Goal: Find specific page/section: Find specific page/section

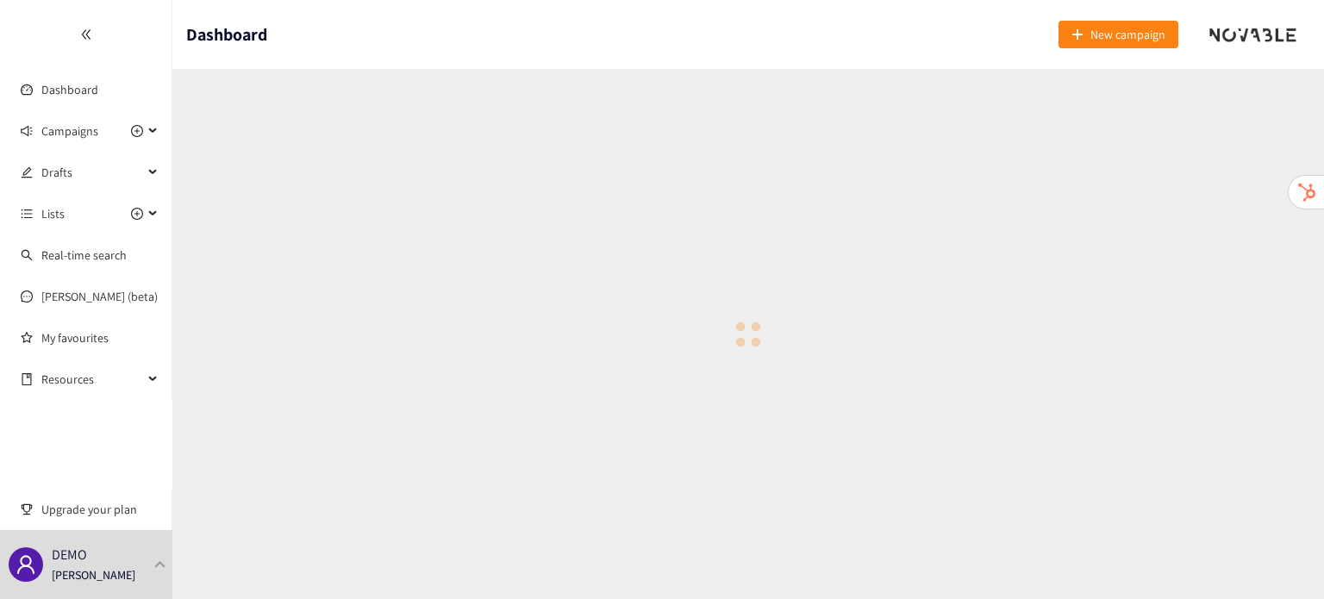
click at [607, 62] on header "Dashboard New campaign" at bounding box center [748, 34] width 1152 height 69
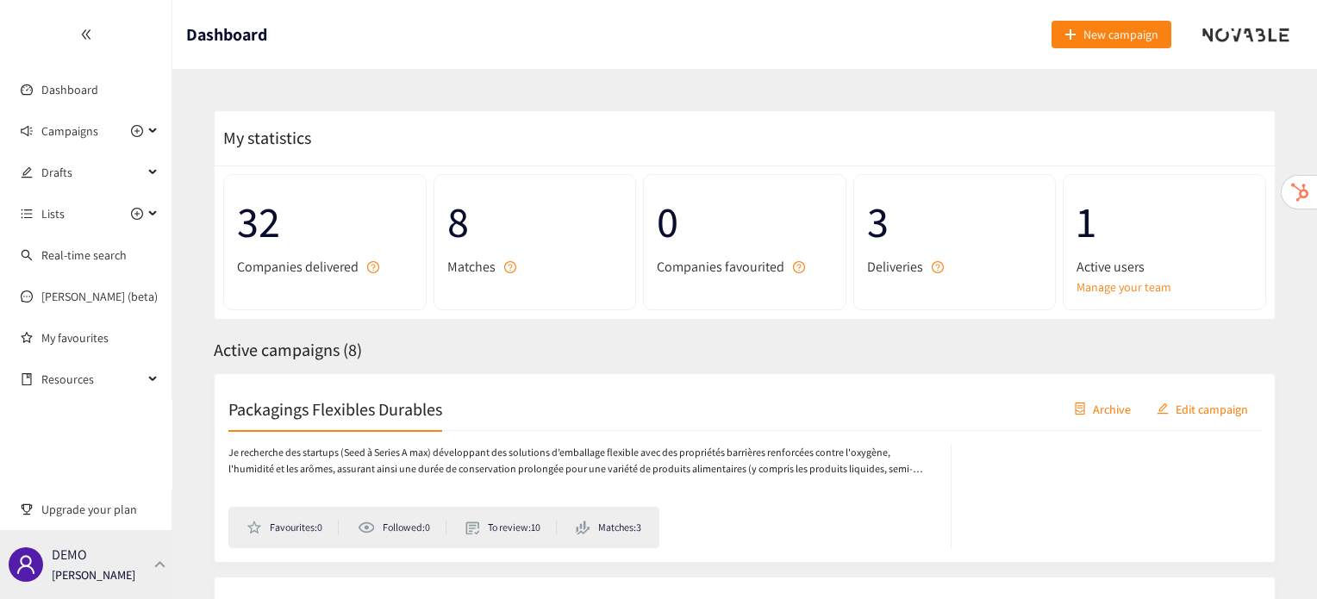
click at [138, 545] on div "DEMO [PERSON_NAME]" at bounding box center [86, 564] width 172 height 69
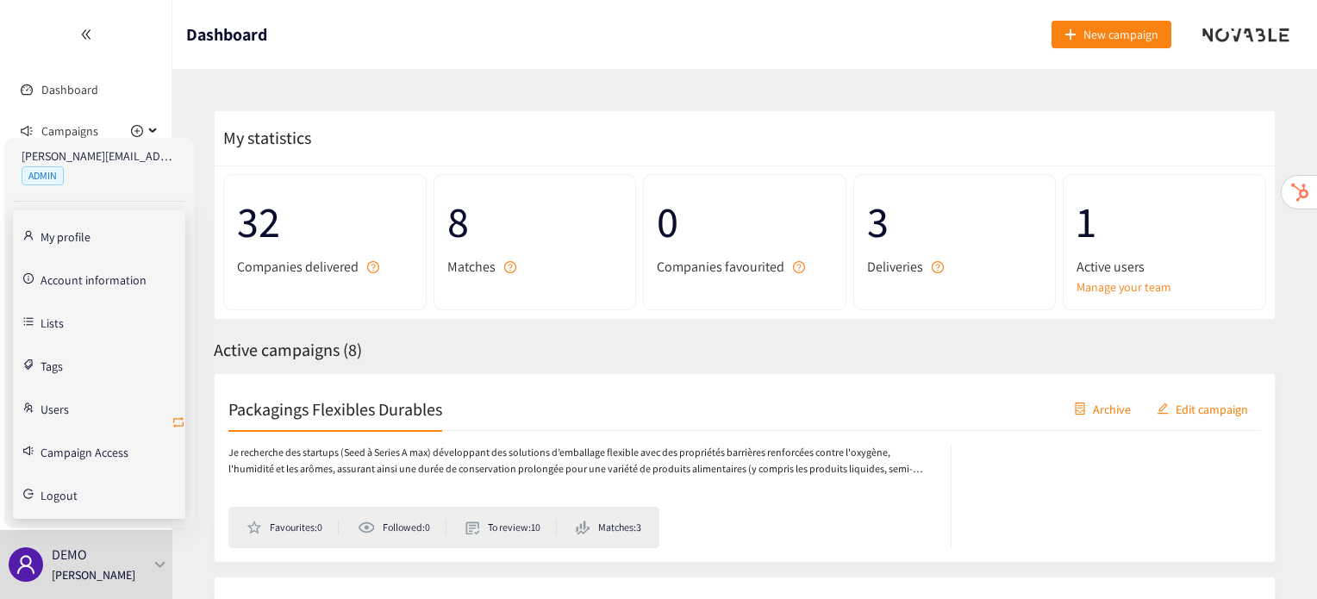
click at [179, 419] on icon "retweet" at bounding box center [179, 422] width 14 height 14
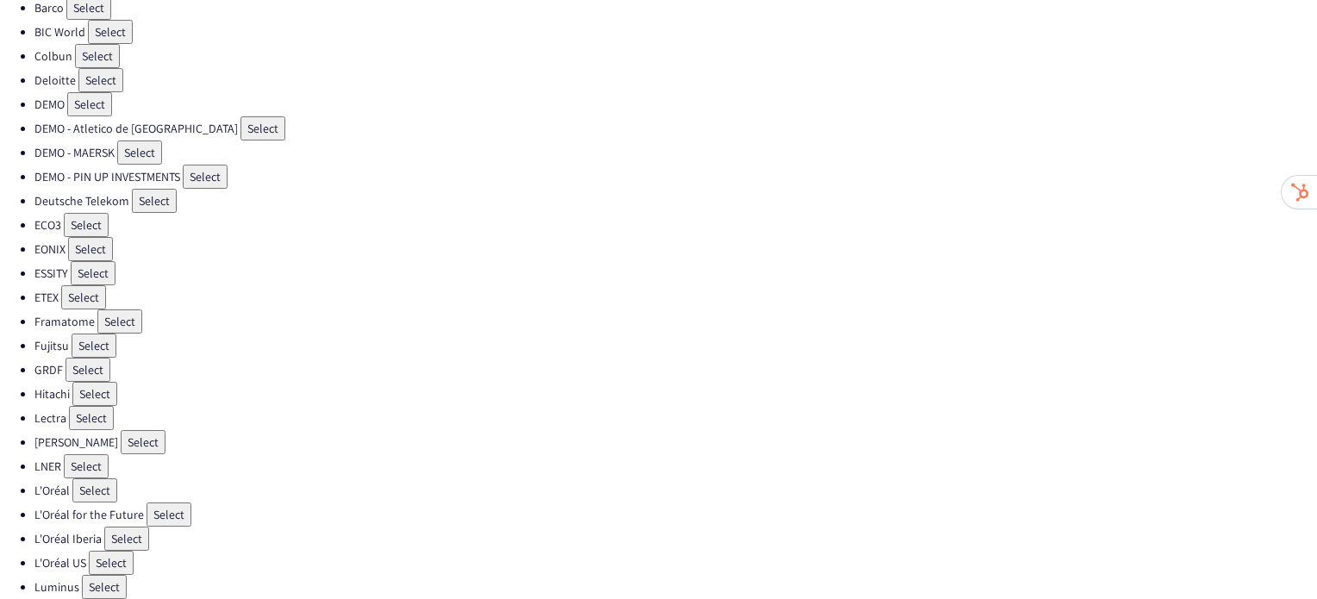
scroll to position [183, 0]
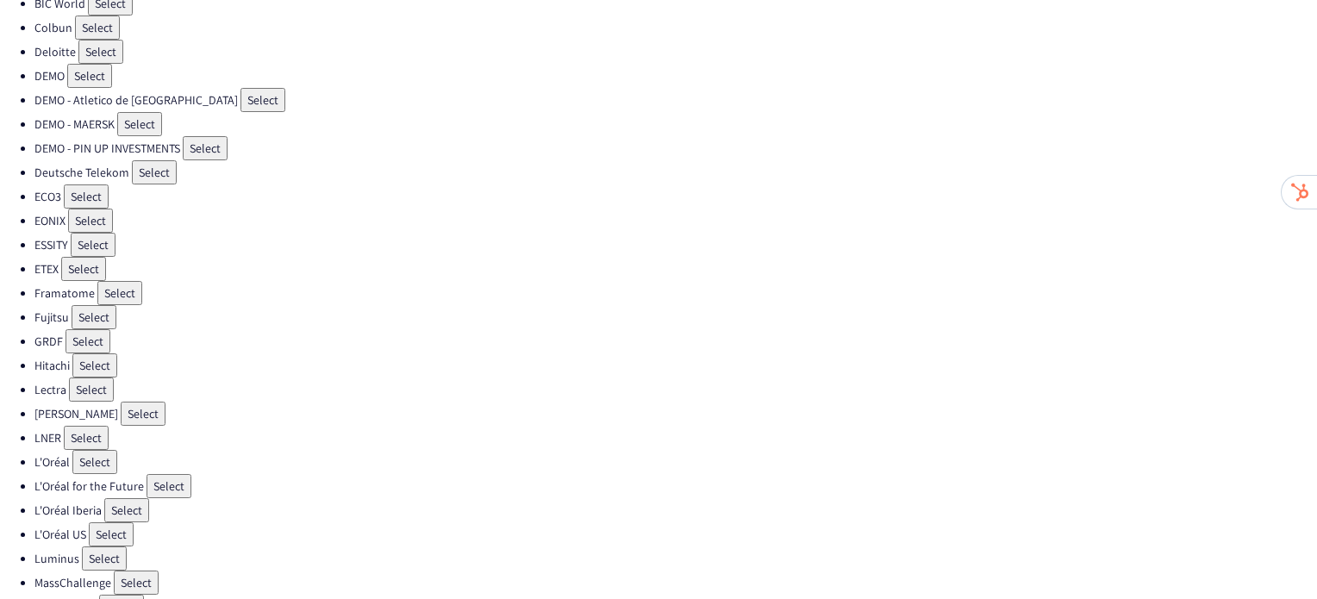
click at [86, 309] on button "Select" at bounding box center [94, 317] width 45 height 24
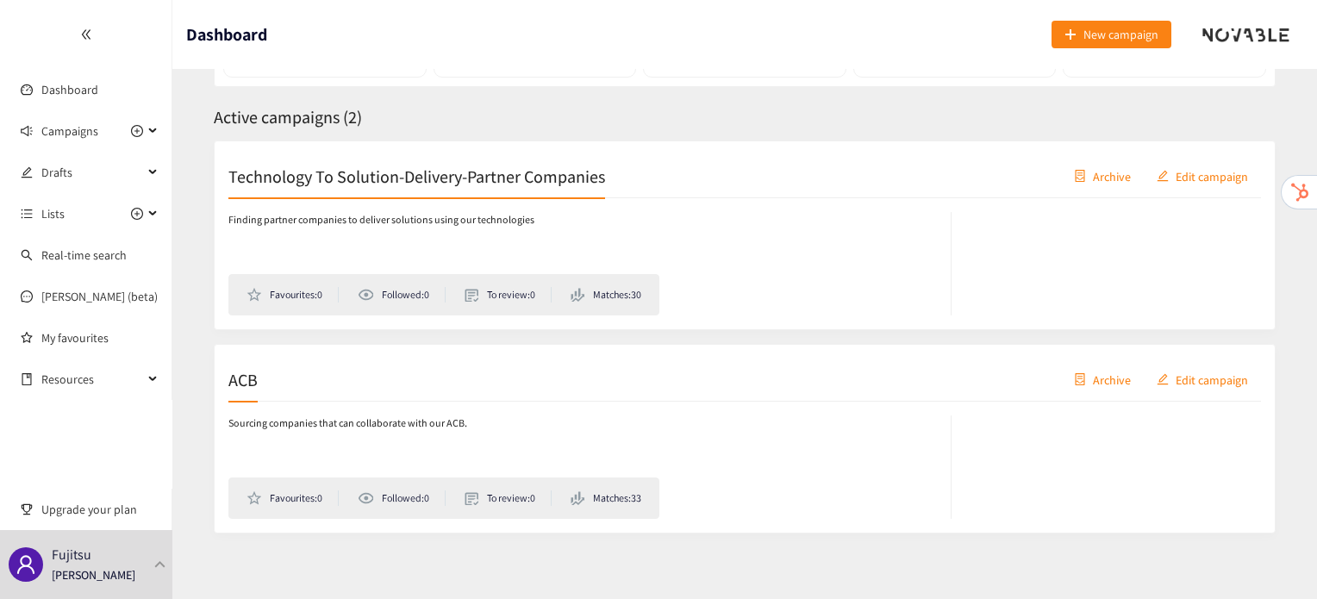
scroll to position [241, 0]
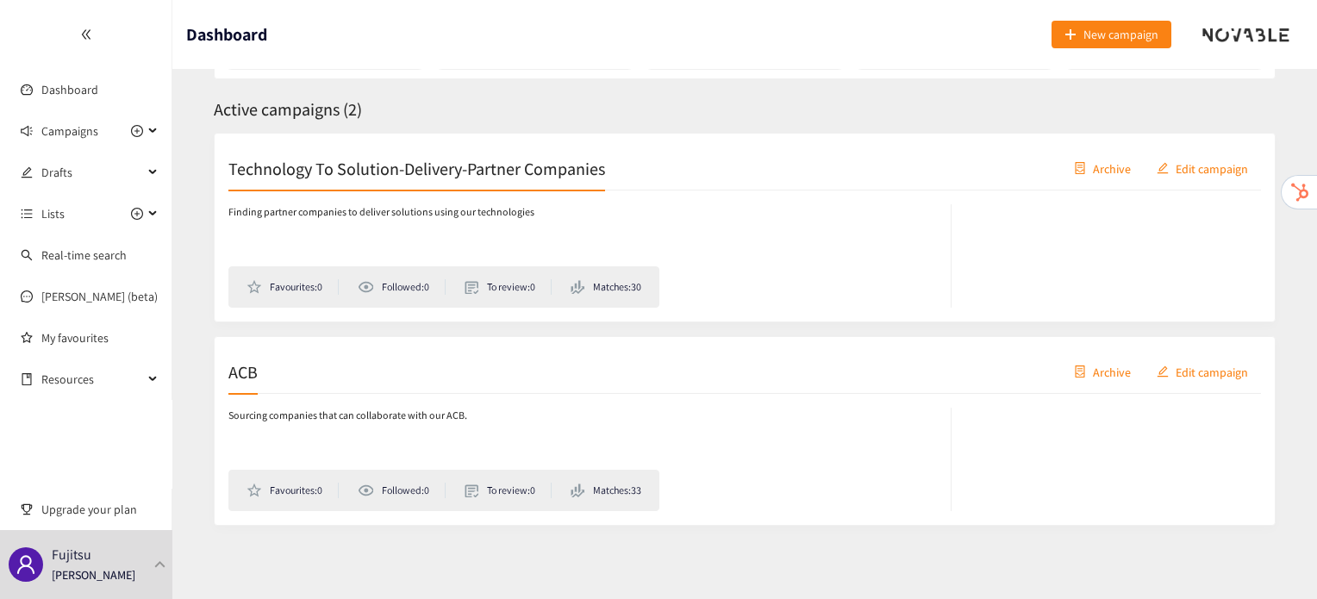
click at [253, 375] on h2 "ACB" at bounding box center [242, 371] width 29 height 24
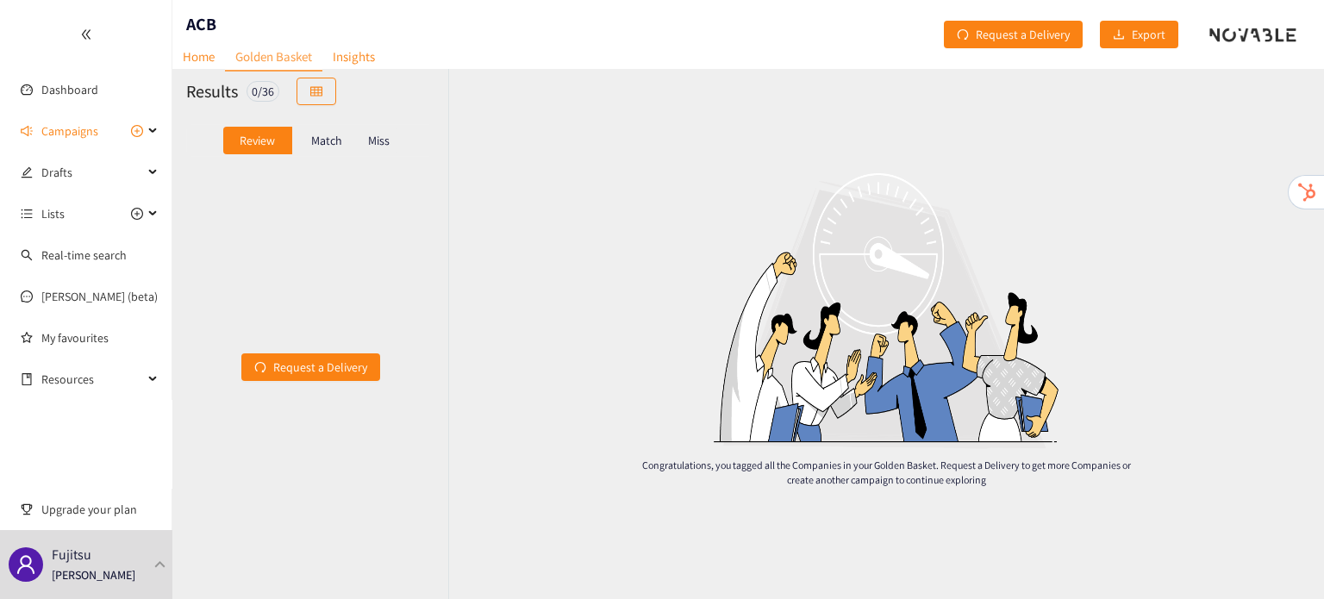
click at [345, 141] on div "Match" at bounding box center [326, 141] width 69 height 28
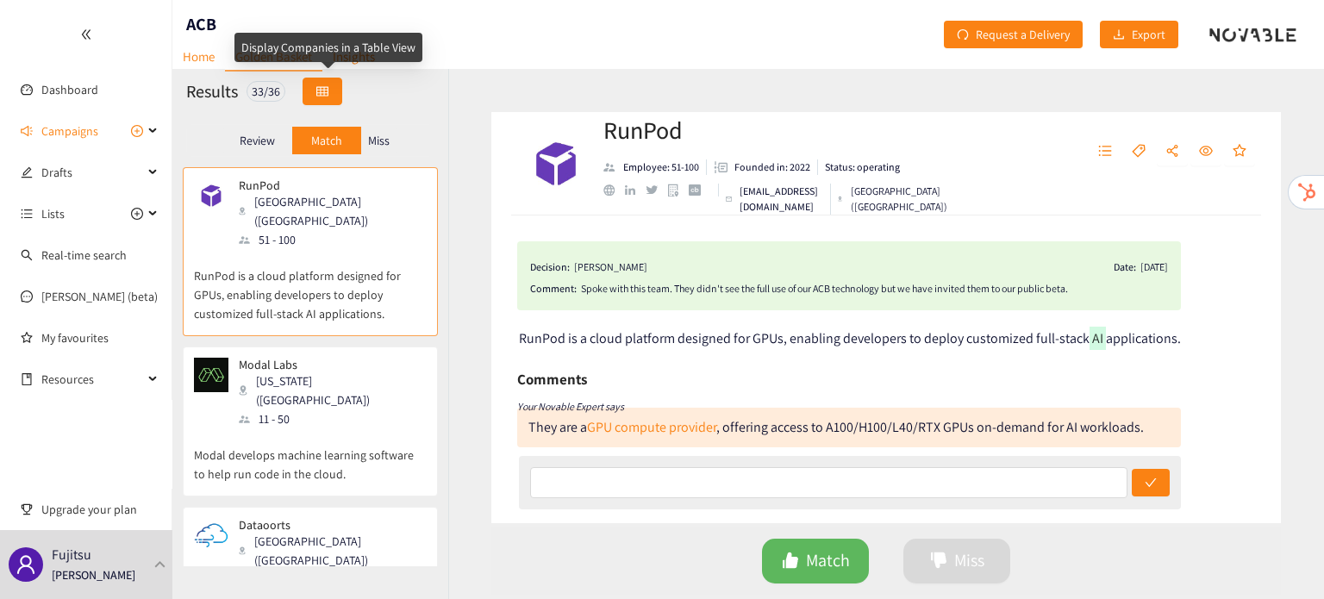
click at [335, 99] on button "button" at bounding box center [323, 92] width 40 height 28
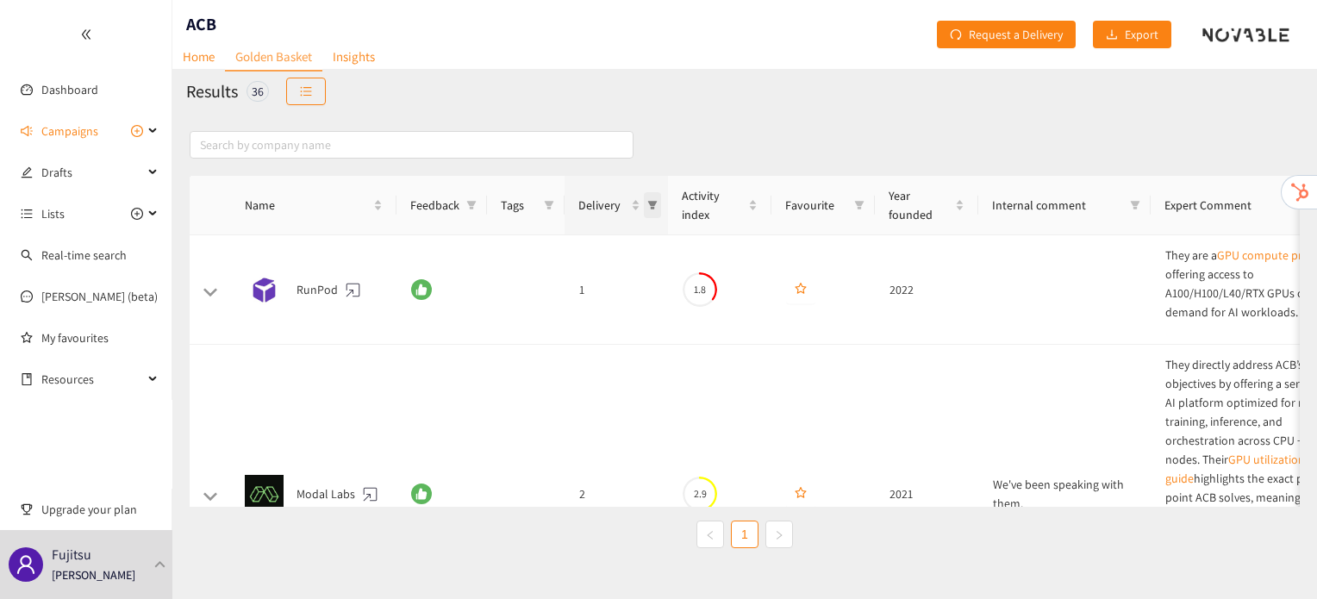
click at [656, 203] on icon "filter" at bounding box center [652, 205] width 10 height 10
click at [593, 303] on span "2" at bounding box center [577, 307] width 150 height 19
checkbox input "true"
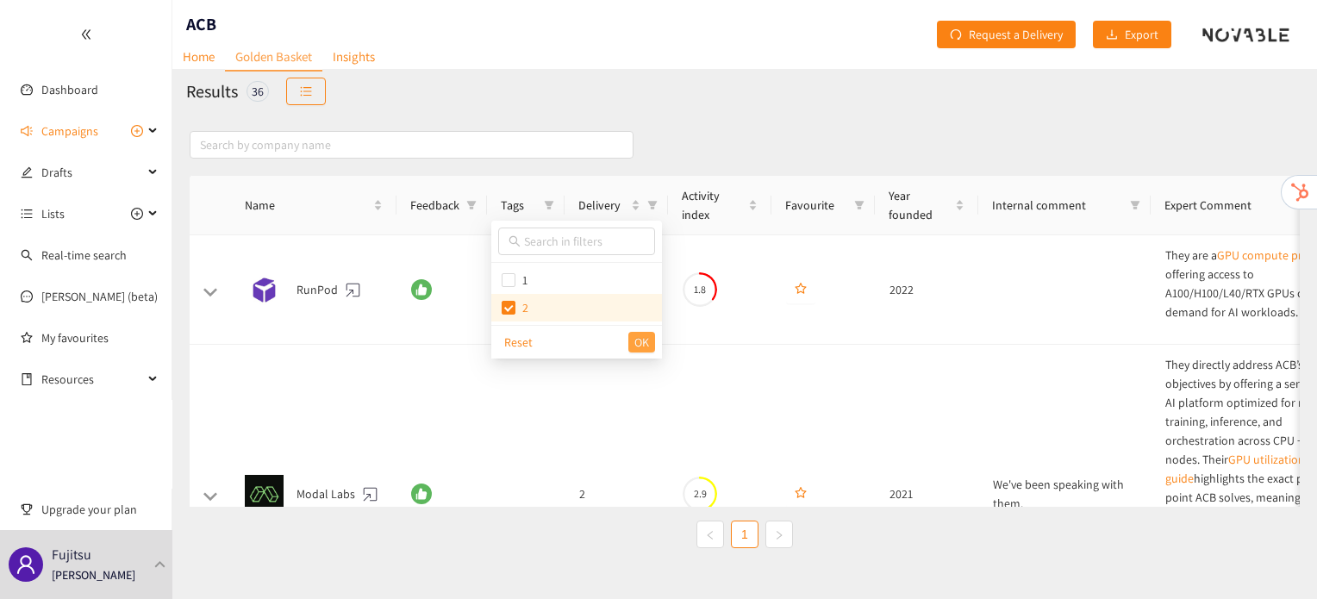
click at [649, 341] on button "OK" at bounding box center [641, 342] width 27 height 21
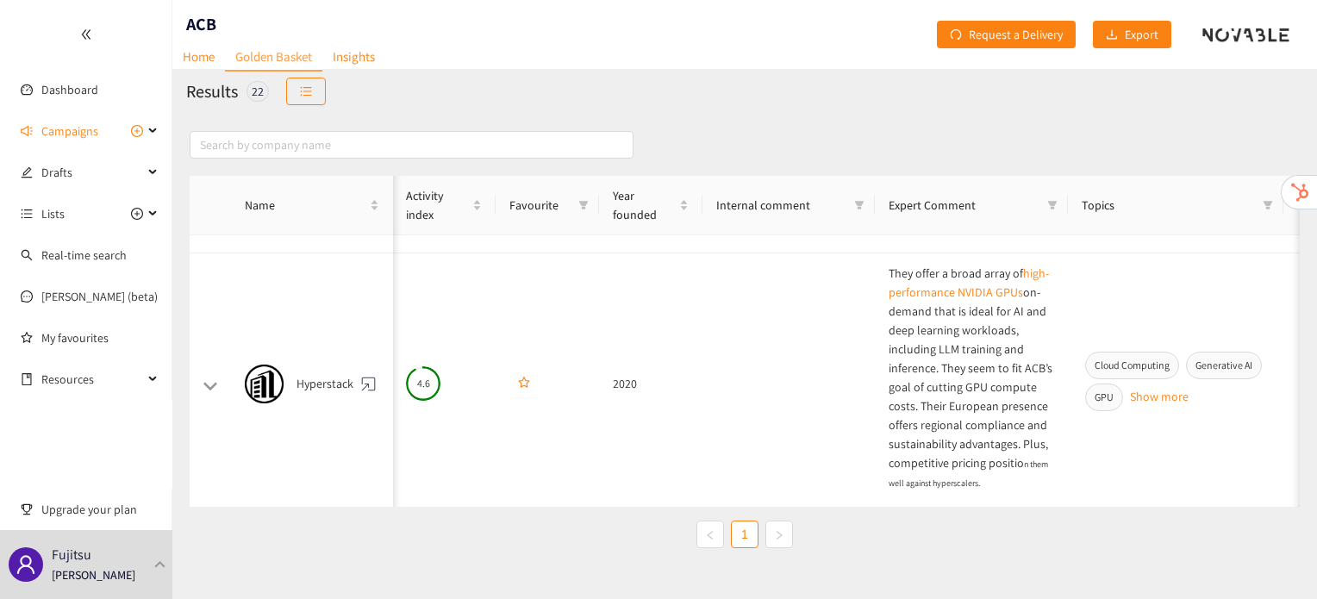
scroll to position [957, 272]
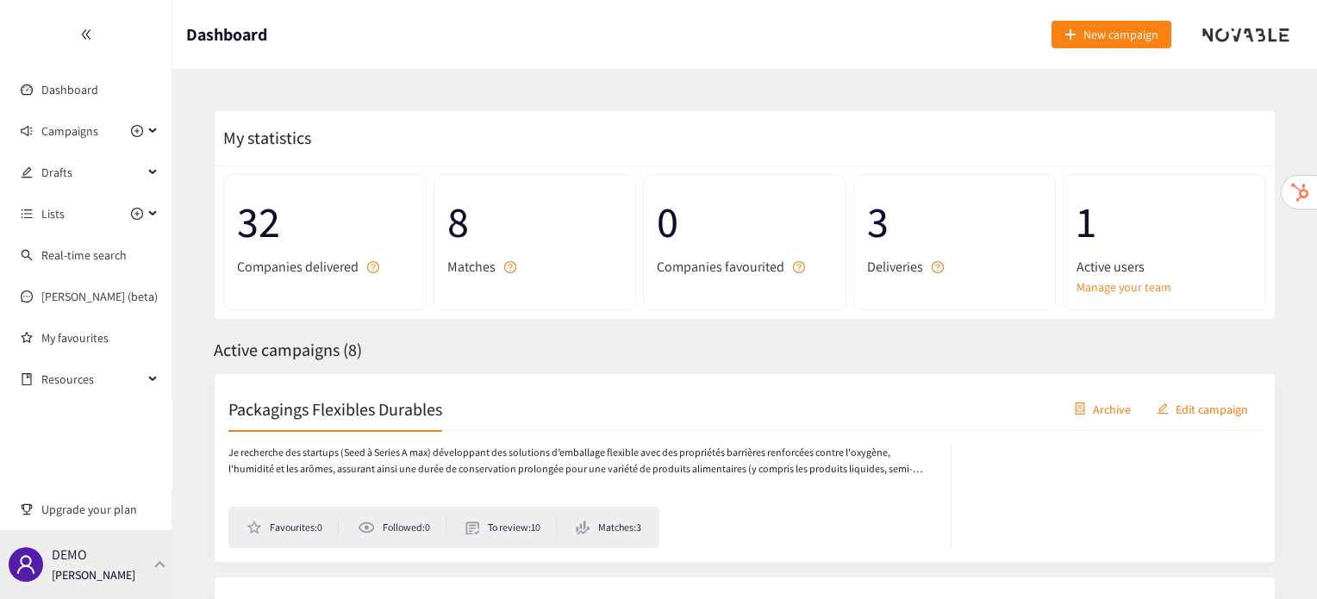
click at [128, 578] on div "DEMO [PERSON_NAME]" at bounding box center [86, 564] width 172 height 69
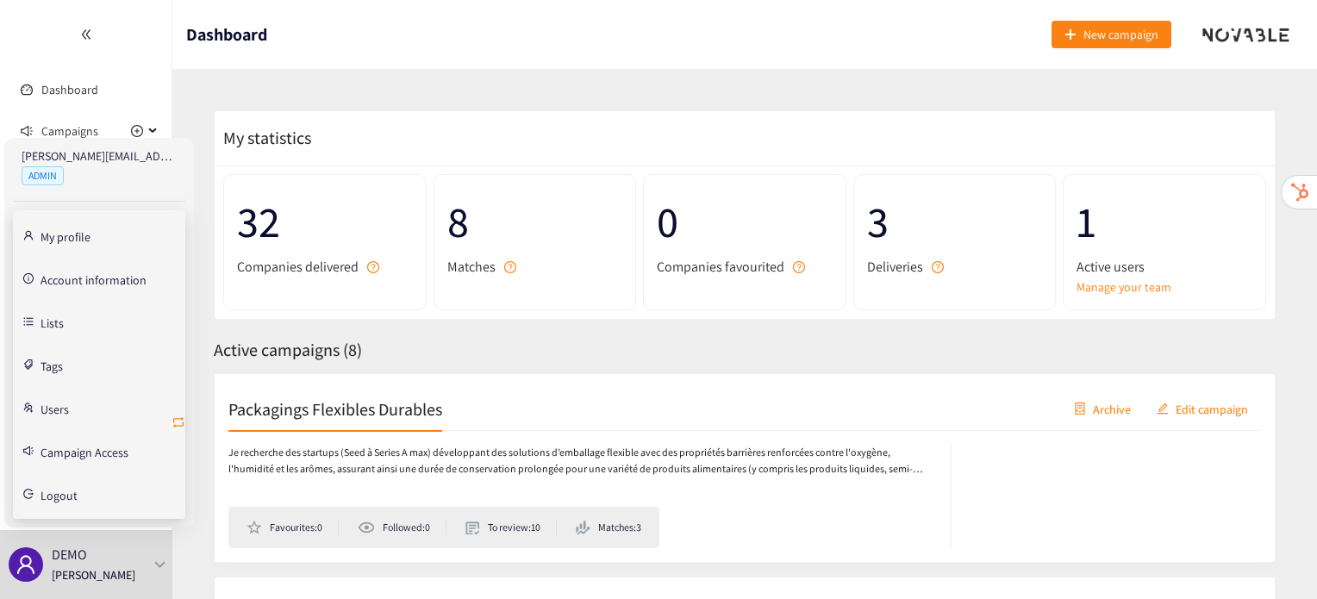
click at [181, 421] on icon "retweet" at bounding box center [179, 422] width 14 height 14
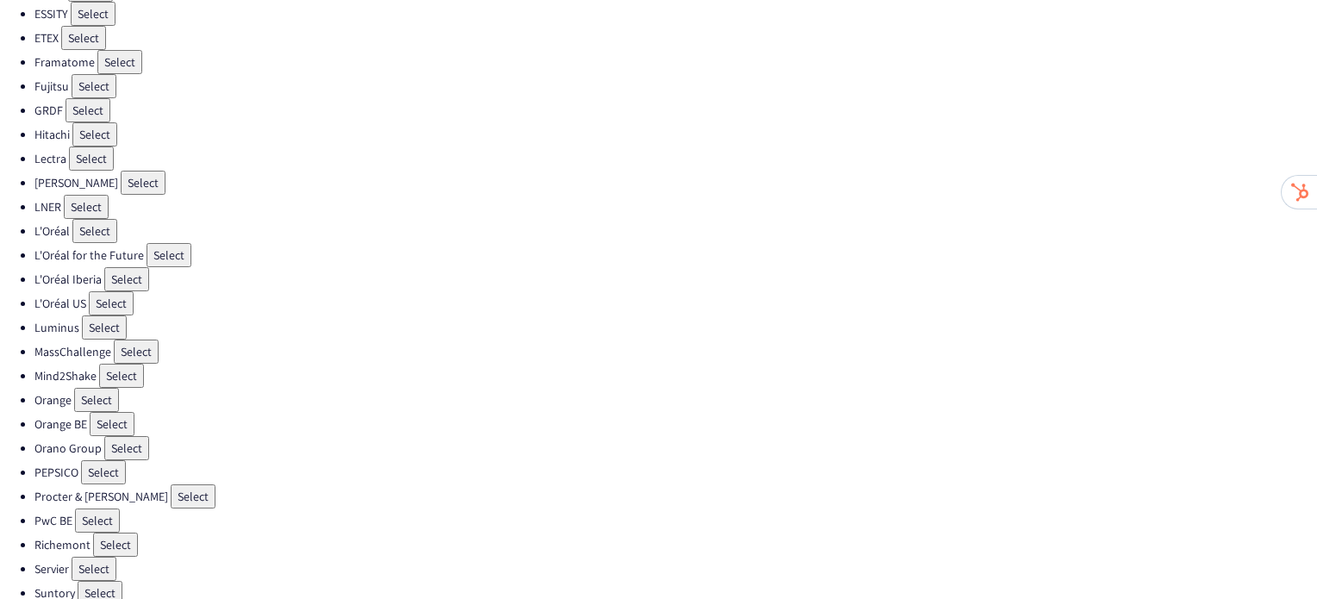
scroll to position [487, 0]
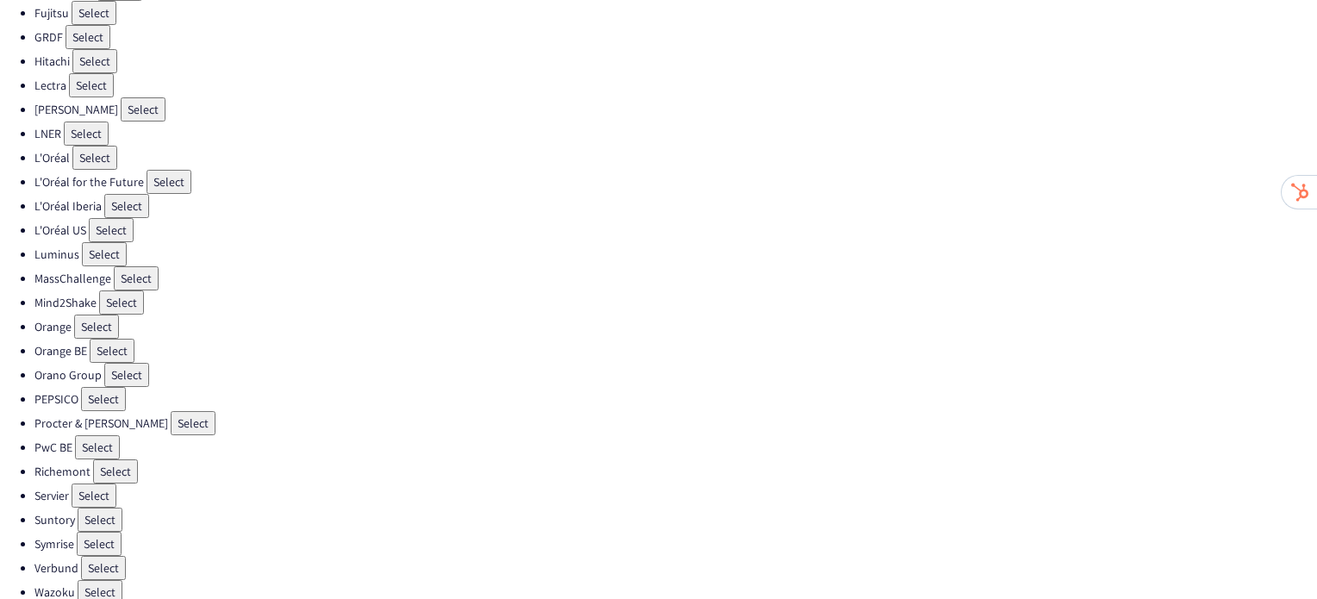
click at [93, 508] on button "Select" at bounding box center [100, 520] width 45 height 24
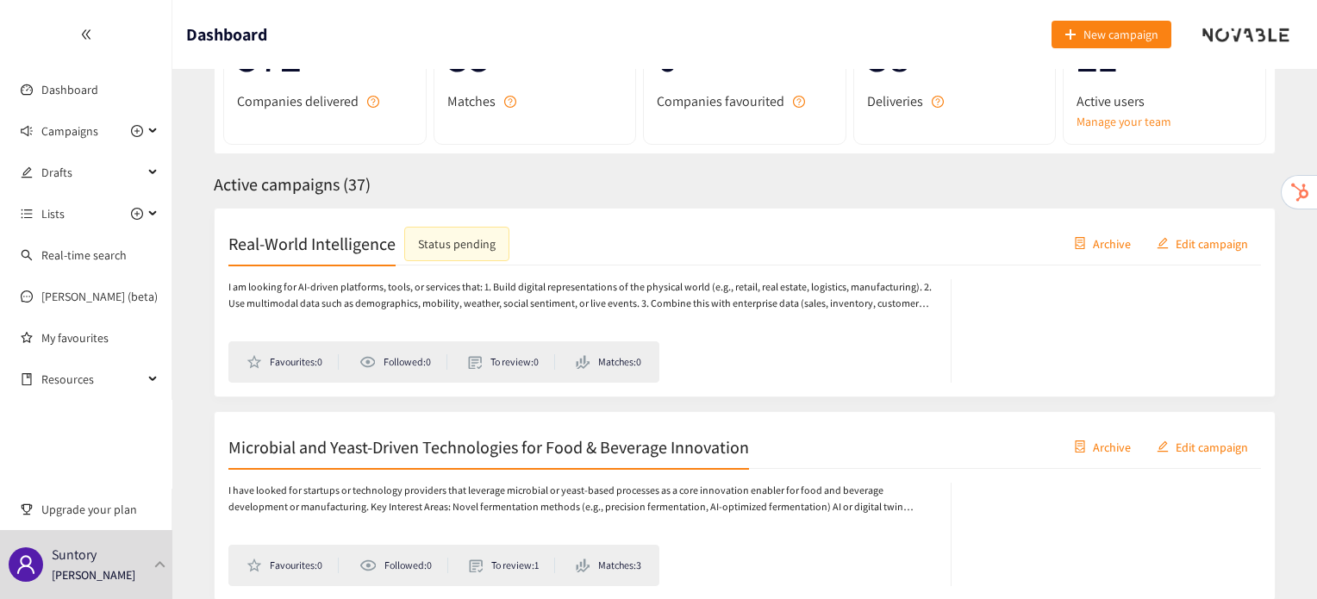
scroll to position [166, 0]
click at [336, 258] on div "Real-World Intelligence Status pending" at bounding box center [368, 243] width 281 height 34
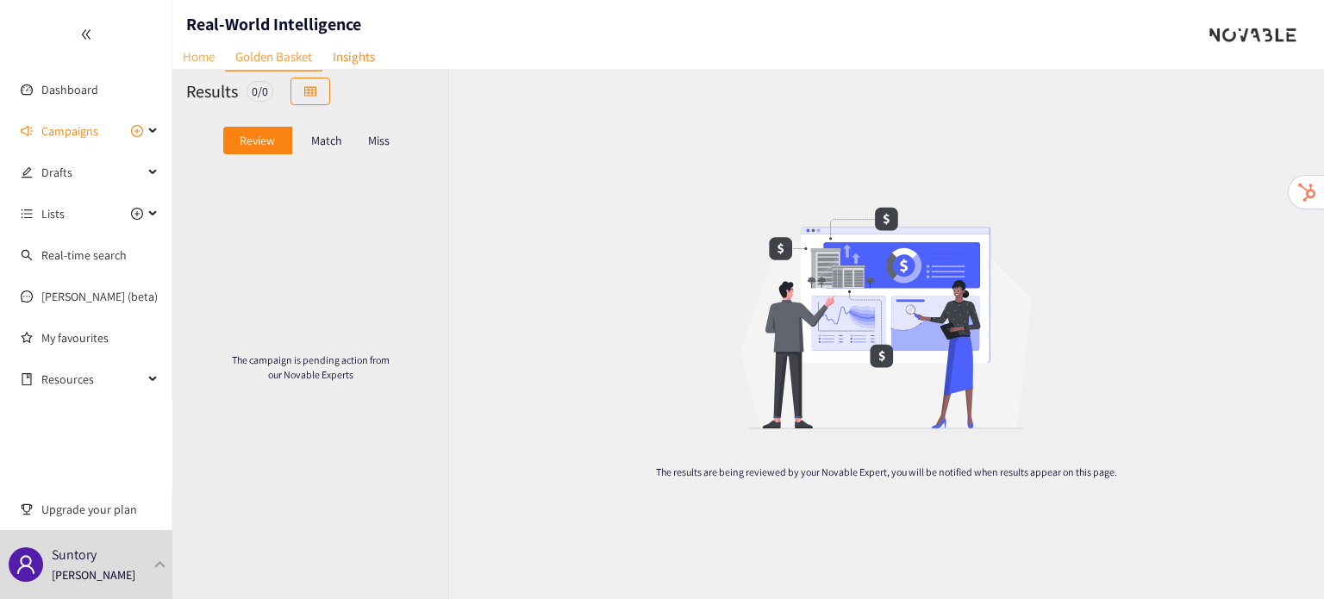
click at [206, 60] on link "Home" at bounding box center [198, 56] width 53 height 27
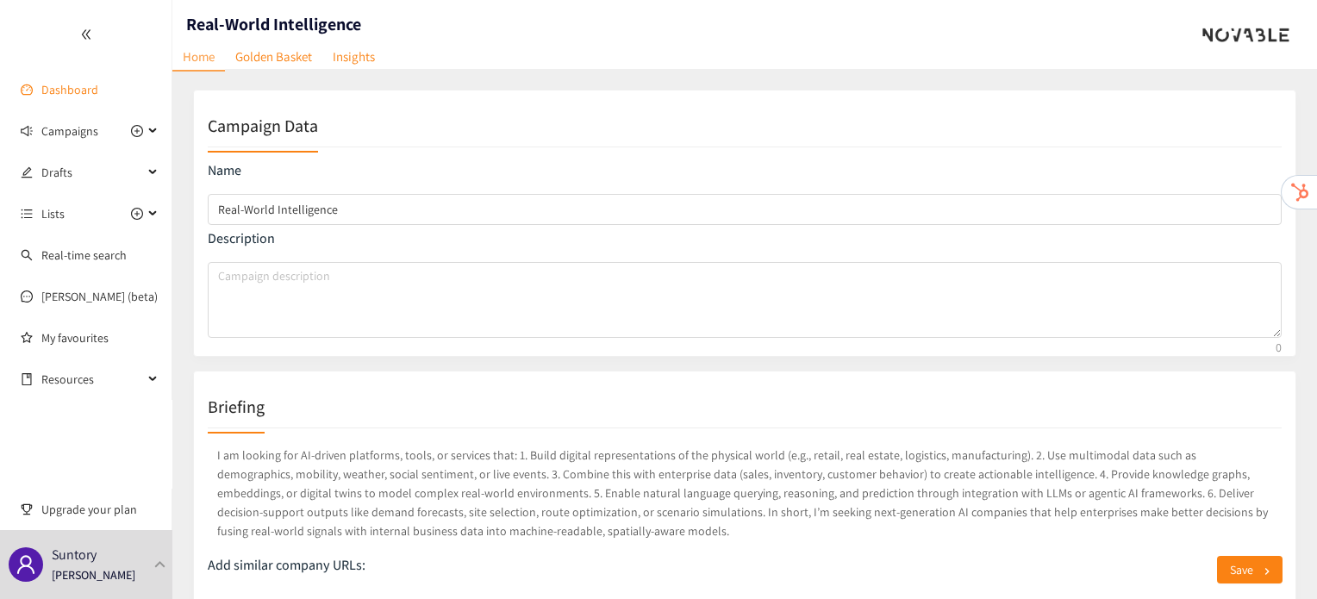
click at [98, 92] on link "Dashboard" at bounding box center [69, 90] width 57 height 16
